Goal: Navigation & Orientation: Find specific page/section

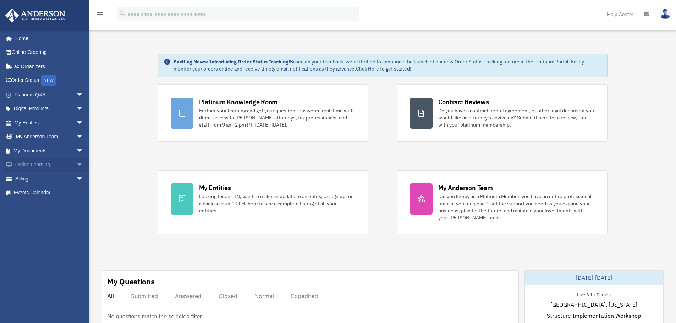
click at [76, 163] on span "arrow_drop_down" at bounding box center [83, 165] width 14 height 15
click at [76, 163] on span "arrow_drop_up" at bounding box center [83, 165] width 14 height 15
click at [77, 150] on span "arrow_drop_down" at bounding box center [83, 151] width 14 height 15
click at [77, 150] on span "arrow_drop_up" at bounding box center [83, 151] width 14 height 15
click at [76, 91] on span "arrow_drop_down" at bounding box center [83, 95] width 14 height 15
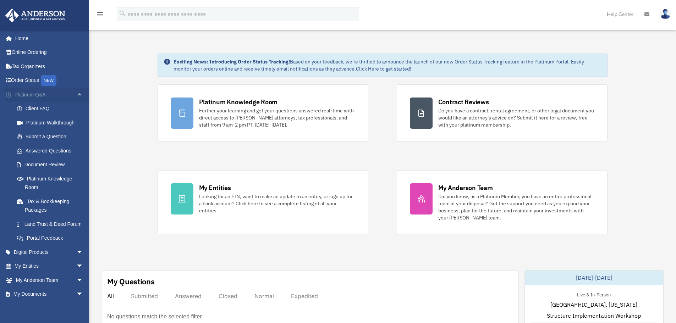
click at [76, 91] on span "arrow_drop_up" at bounding box center [83, 95] width 14 height 15
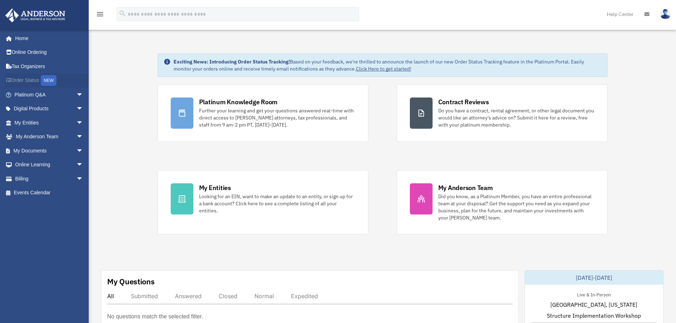
click at [74, 87] on link "Order Status NEW" at bounding box center [49, 80] width 89 height 15
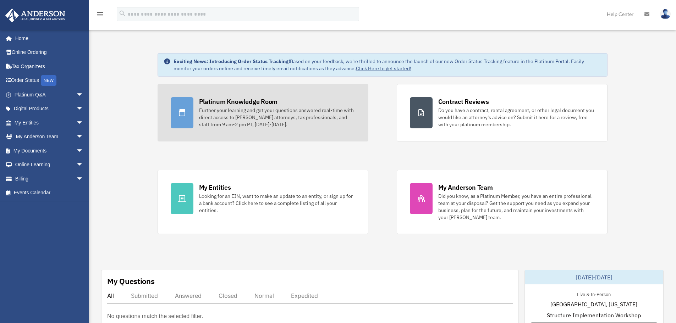
scroll to position [73, 0]
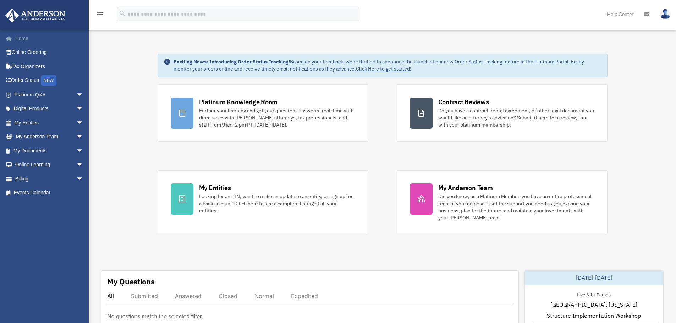
click at [34, 37] on link "Home" at bounding box center [49, 38] width 89 height 14
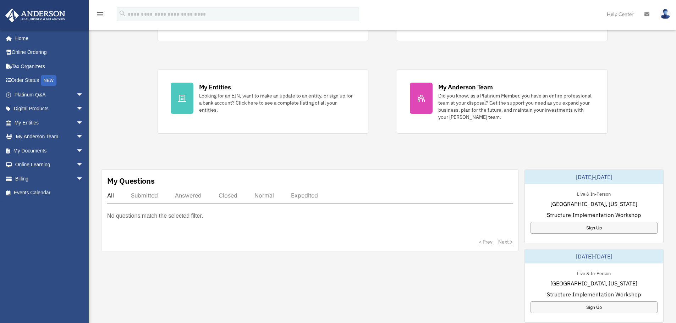
scroll to position [164, 0]
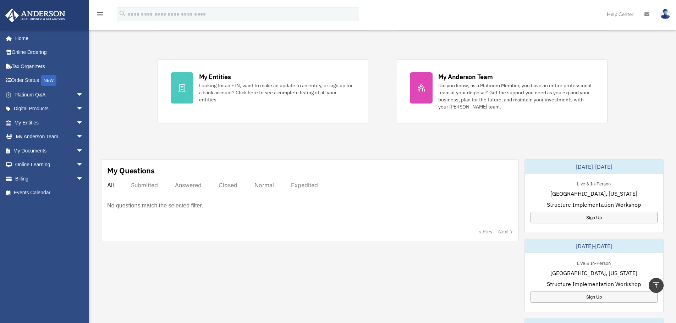
scroll to position [106, 0]
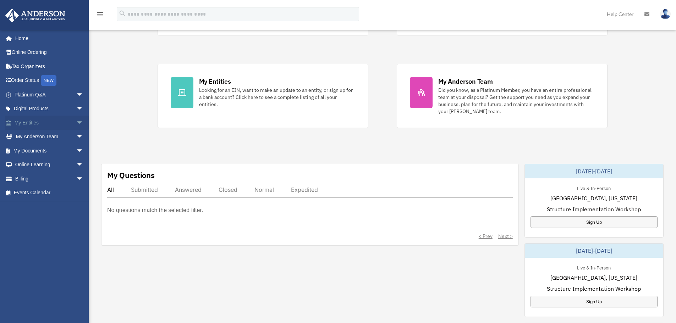
click at [78, 121] on span "arrow_drop_down" at bounding box center [83, 123] width 14 height 15
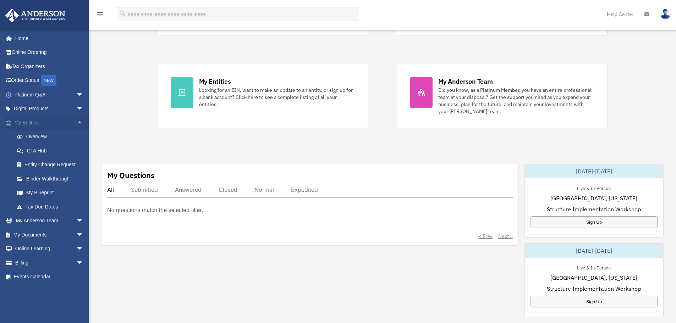
click at [78, 121] on span "arrow_drop_up" at bounding box center [83, 123] width 14 height 15
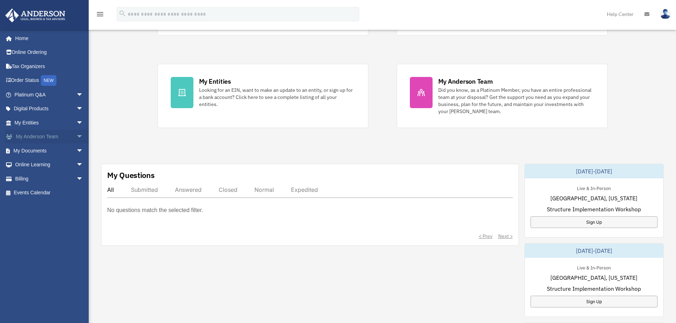
click at [76, 136] on span "arrow_drop_down" at bounding box center [83, 137] width 14 height 15
click at [76, 136] on span "arrow_drop_up" at bounding box center [83, 137] width 14 height 15
click at [76, 147] on span "arrow_drop_down" at bounding box center [83, 151] width 14 height 15
click at [76, 147] on span "arrow_drop_up" at bounding box center [83, 151] width 14 height 15
click at [76, 166] on span "arrow_drop_down" at bounding box center [83, 165] width 14 height 15
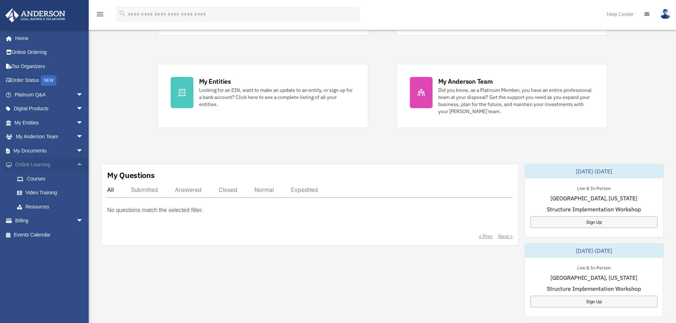
click at [76, 166] on span "arrow_drop_up" at bounding box center [83, 165] width 14 height 15
click at [76, 179] on span "arrow_drop_down" at bounding box center [83, 179] width 14 height 15
click at [76, 179] on span "arrow_drop_up" at bounding box center [83, 179] width 14 height 15
click at [76, 122] on span "arrow_drop_down" at bounding box center [83, 123] width 14 height 15
click at [76, 122] on span "arrow_drop_up" at bounding box center [83, 123] width 14 height 15
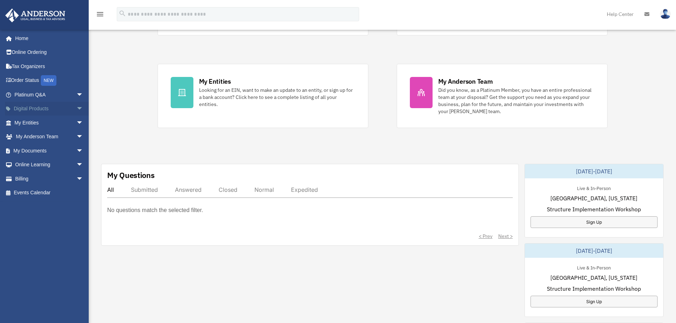
click at [79, 110] on span "arrow_drop_down" at bounding box center [83, 109] width 14 height 15
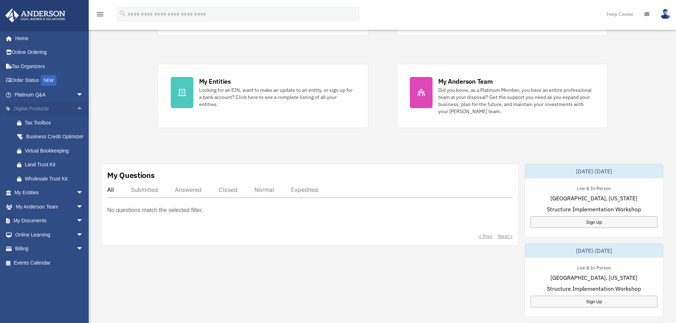
click at [77, 108] on span "arrow_drop_up" at bounding box center [83, 109] width 14 height 15
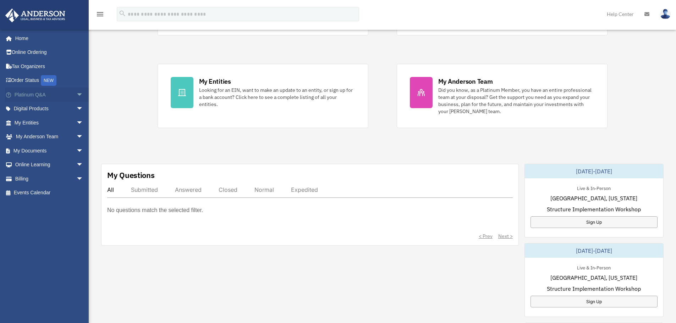
click at [76, 92] on span "arrow_drop_down" at bounding box center [83, 95] width 14 height 15
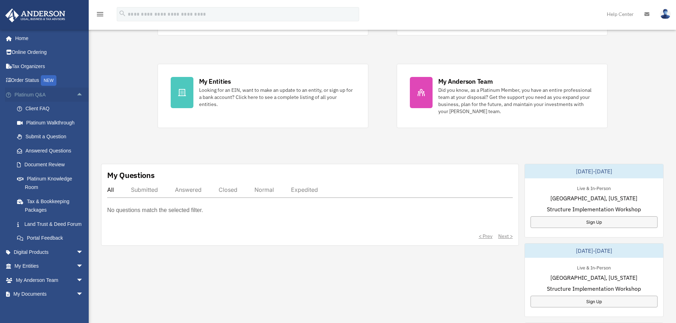
click at [76, 95] on span "arrow_drop_up" at bounding box center [83, 95] width 14 height 15
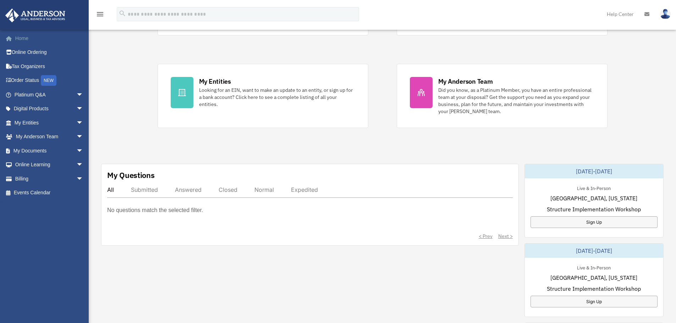
click at [38, 42] on link "Home" at bounding box center [49, 38] width 89 height 14
